Goal: Obtain resource: Download file/media

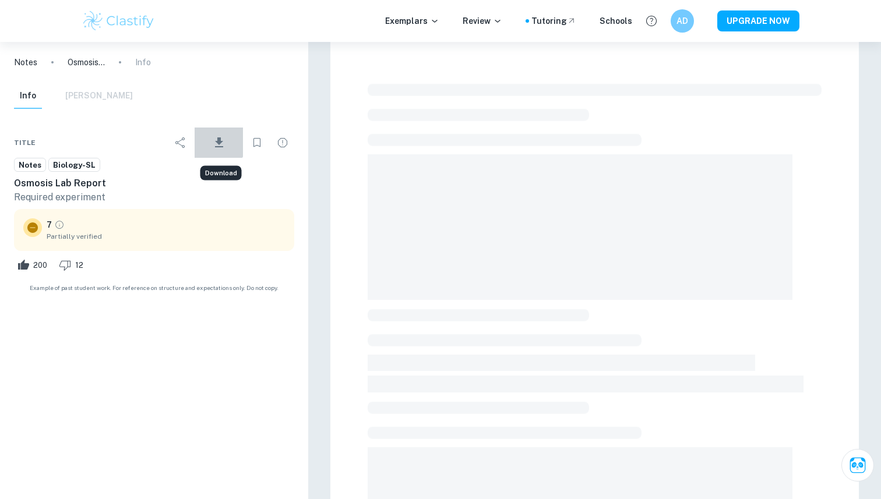
click at [217, 136] on icon "Download" at bounding box center [219, 143] width 14 height 14
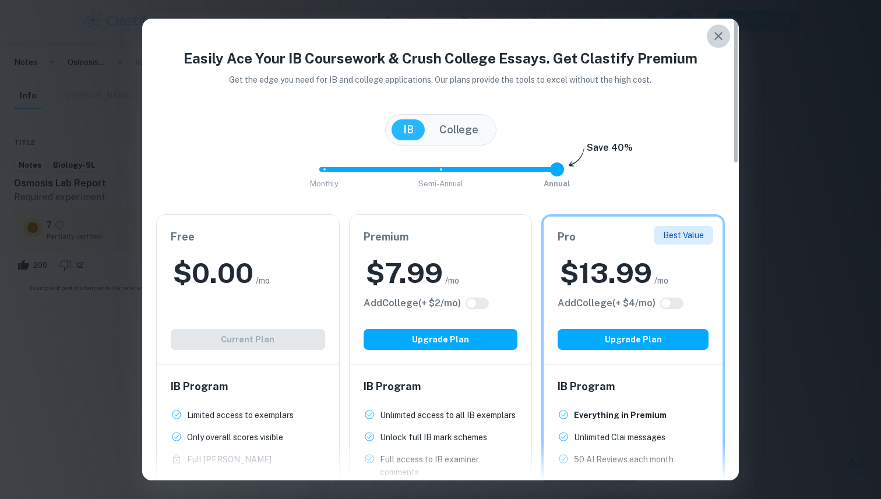
click at [723, 30] on icon "button" at bounding box center [718, 36] width 14 height 14
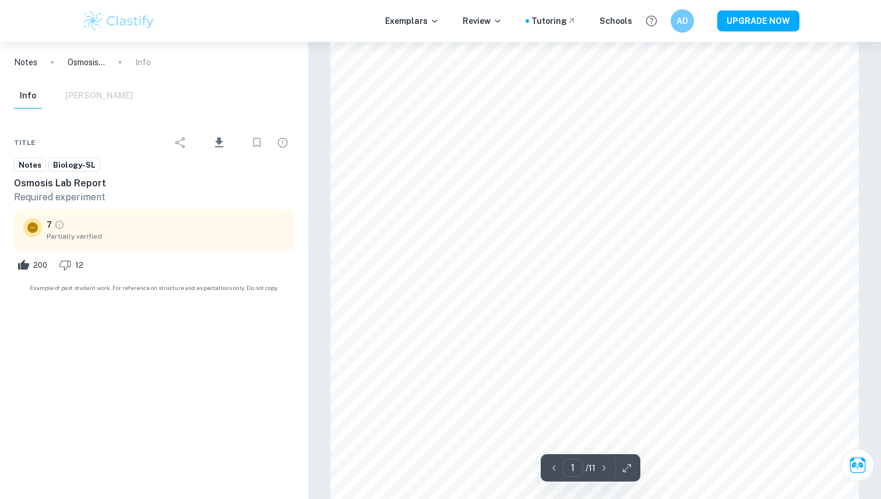
scroll to position [210, 0]
type input "6"
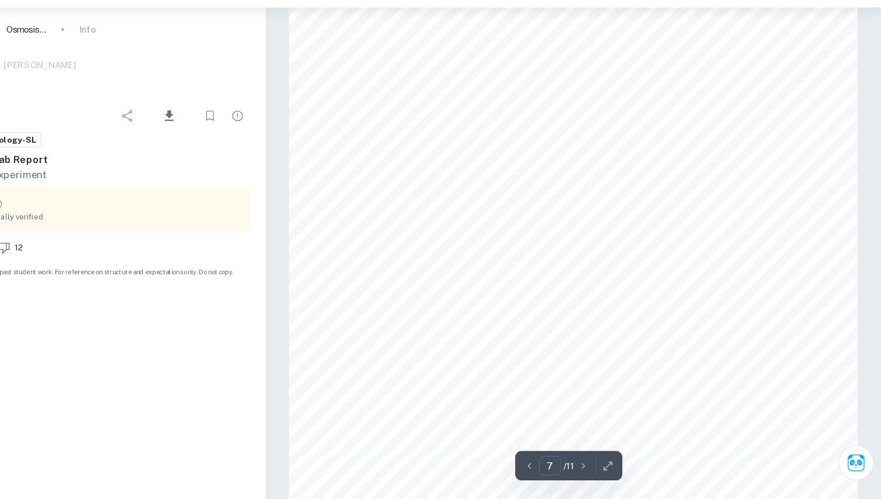
scroll to position [4971, 0]
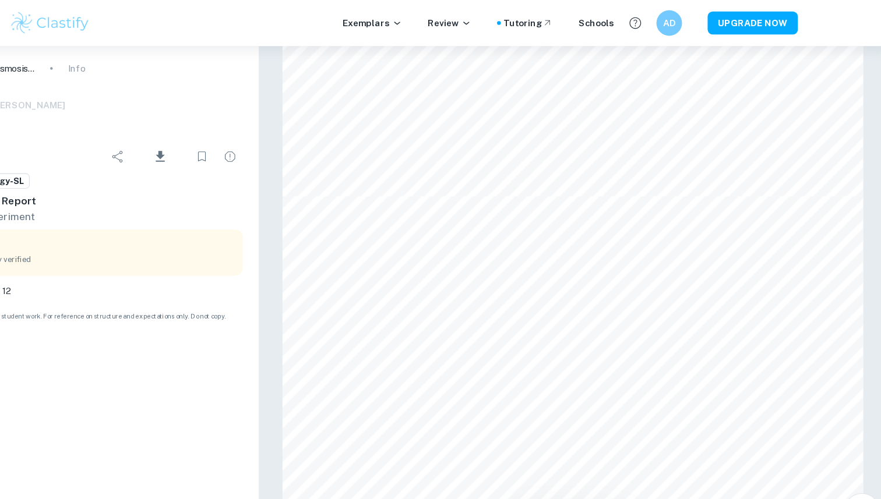
type input "5"
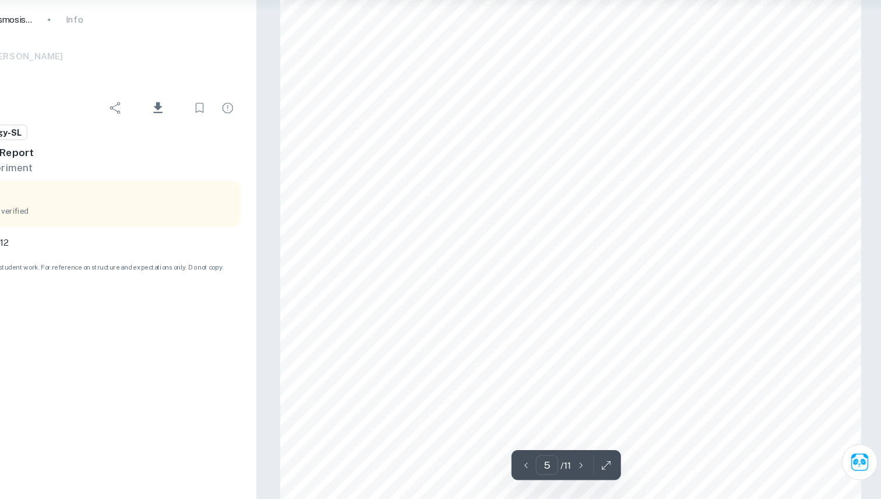
scroll to position [3448, 0]
